Goal: Answer question/provide support

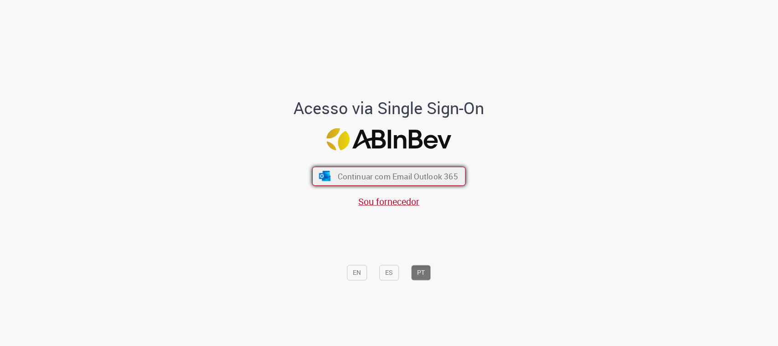
click at [395, 172] on span "Continuar com Email Outlook 365" at bounding box center [398, 176] width 120 height 10
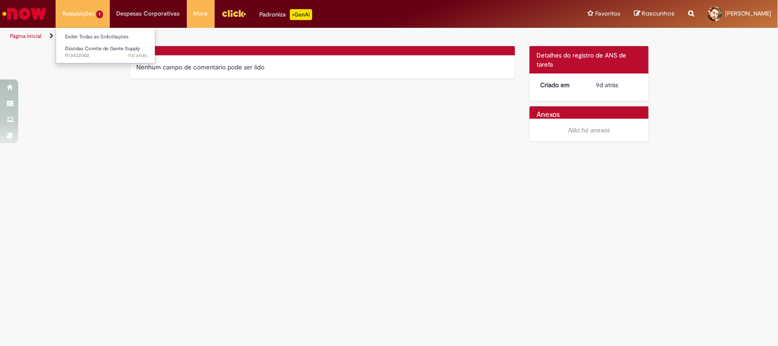
click at [89, 15] on li "Requisições 1 Exibir Todas as Solicitações Dúvidas Comite de Gente Supply 11d a…" at bounding box center [83, 13] width 54 height 27
click at [78, 39] on link "Exibir Todas as Solicitações" at bounding box center [106, 37] width 100 height 10
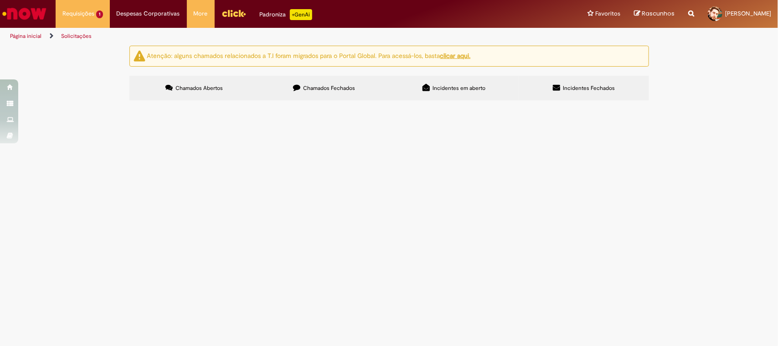
click at [0, 0] on span "Dúvidas Comite de Gente Supply" at bounding box center [0, 0] width 0 height 0
click at [0, 0] on span "Pendente Usuário" at bounding box center [0, 0] width 0 height 0
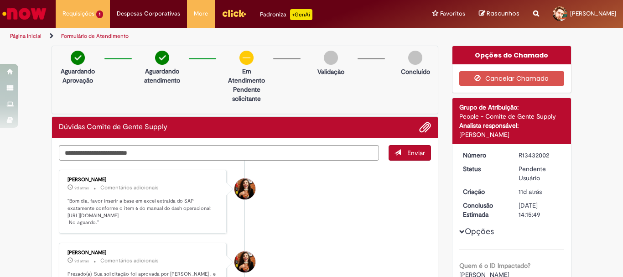
scroll to position [46, 0]
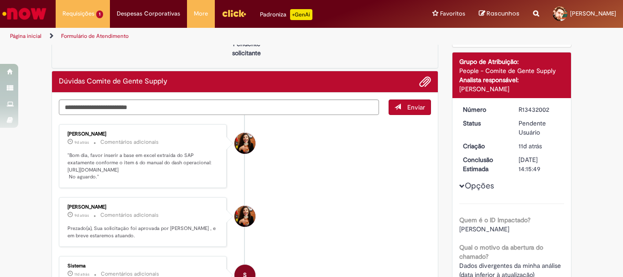
drag, startPoint x: 178, startPoint y: 162, endPoint x: 183, endPoint y: 171, distance: 10.2
click at [183, 171] on p ""Bom dia, favor inserir a base em excel extraída do SAP exatamente conforme o i…" at bounding box center [143, 166] width 152 height 29
copy p "[URL][DOMAIN_NAME]"
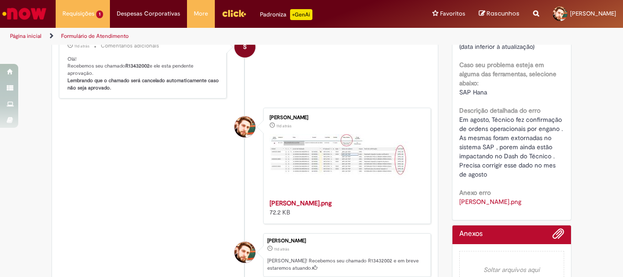
scroll to position [319, 0]
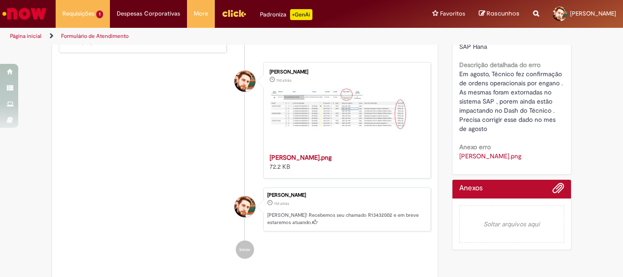
click at [311, 127] on img "Histórico de tíquete" at bounding box center [342, 120] width 146 height 64
click at [335, 116] on img "Histórico de tíquete" at bounding box center [342, 120] width 146 height 64
click at [279, 100] on img "Histórico de tíquete" at bounding box center [342, 120] width 146 height 64
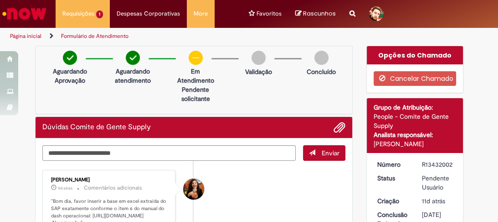
scroll to position [73, 0]
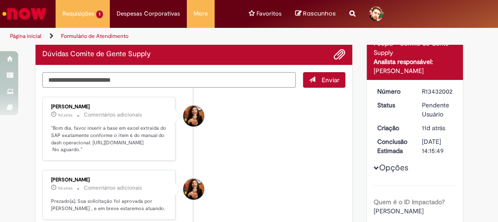
click at [202, 78] on textarea "Digite sua mensagem aqui..." at bounding box center [169, 80] width 254 height 16
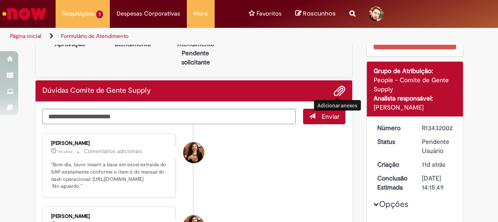
click at [337, 90] on span "Adicionar anexos" at bounding box center [339, 91] width 11 height 11
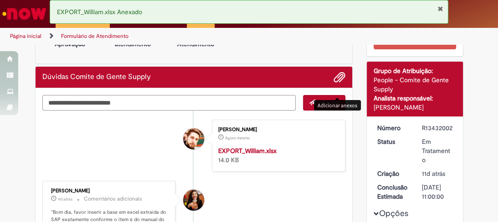
click at [131, 104] on textarea "Digite sua mensagem aqui..." at bounding box center [169, 103] width 254 height 16
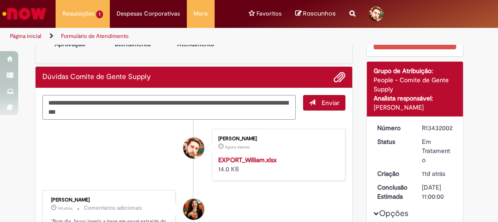
type textarea "**********"
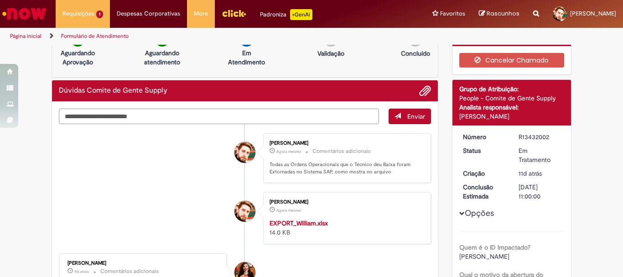
scroll to position [0, 0]
